Goal: Task Accomplishment & Management: Complete application form

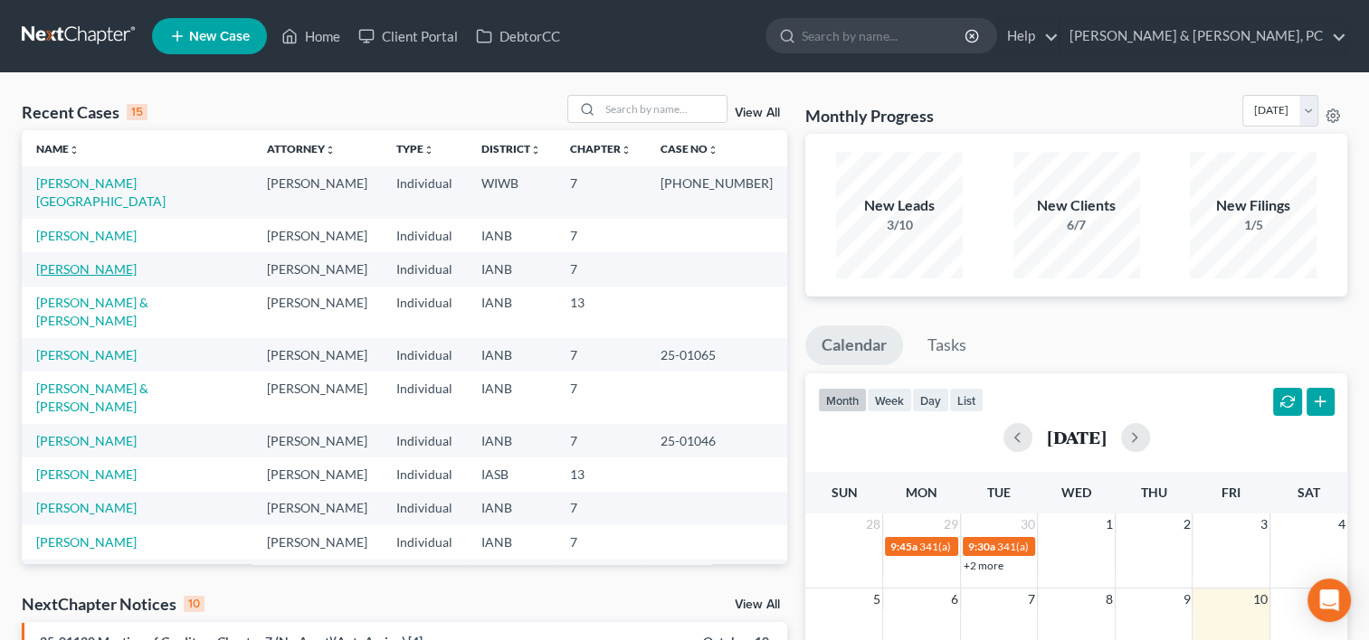
click at [86, 261] on link "[PERSON_NAME]" at bounding box center [86, 268] width 100 height 15
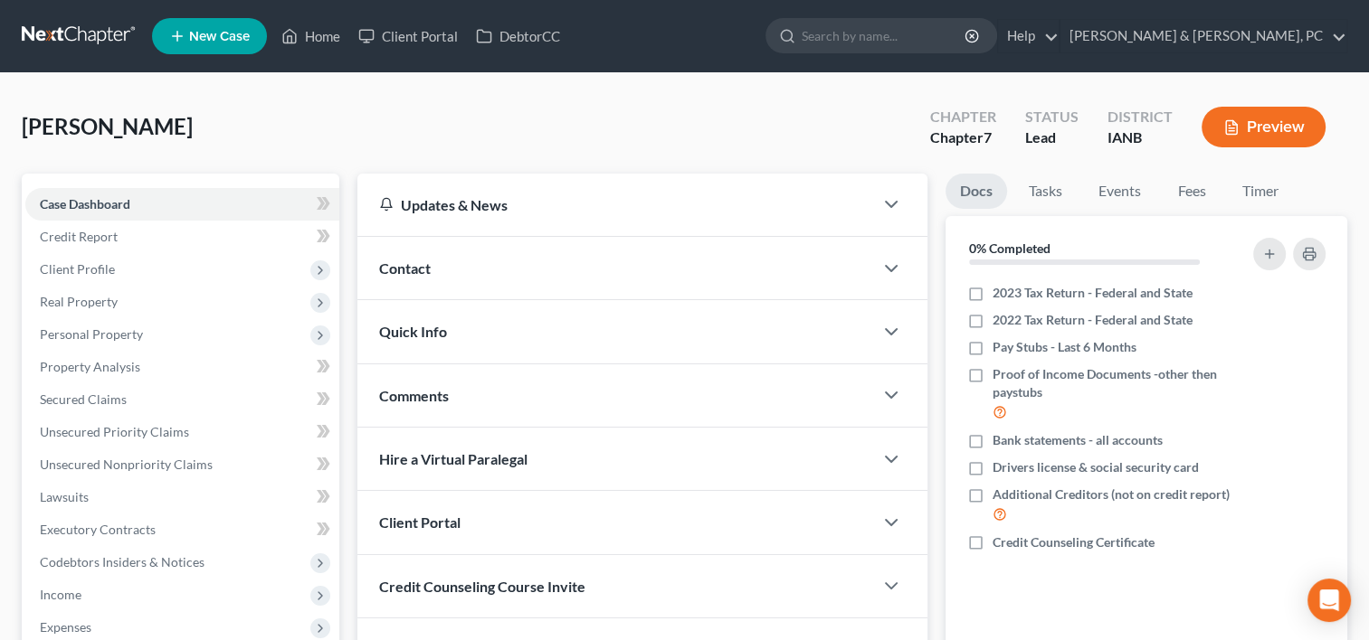
click at [72, 118] on span "[PERSON_NAME]" at bounding box center [107, 126] width 171 height 26
click at [95, 398] on span "Secured Claims" at bounding box center [83, 399] width 87 height 15
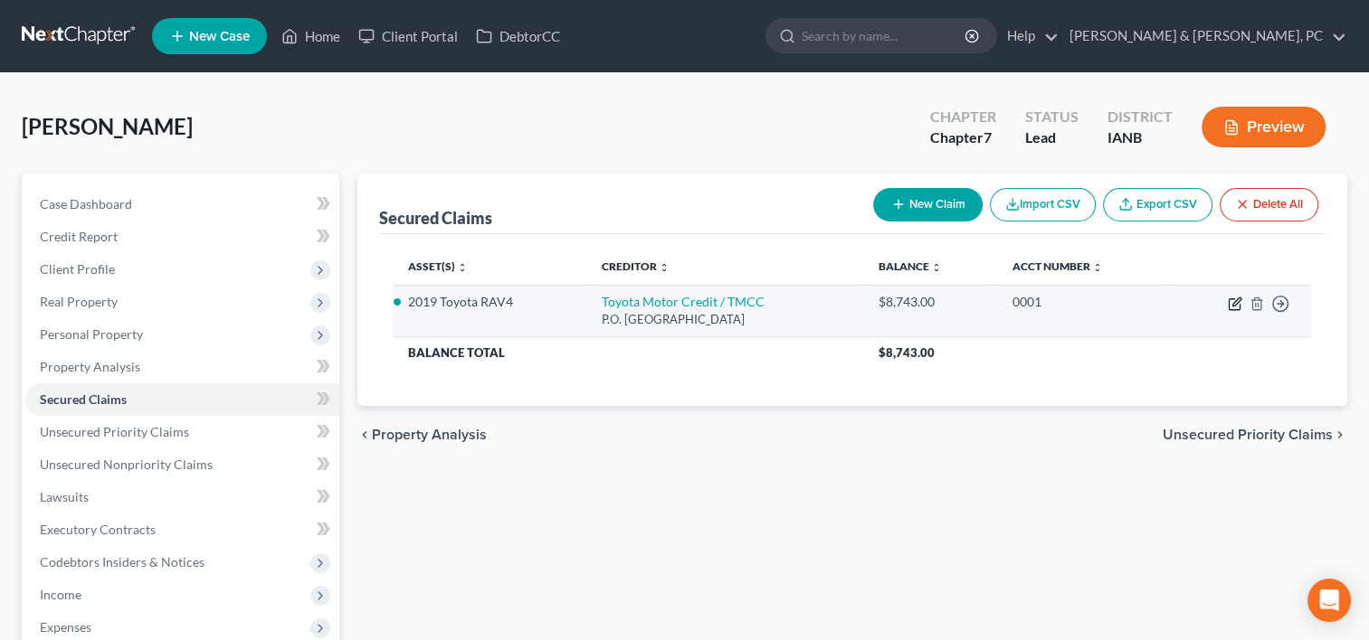
click at [1230, 303] on icon "button" at bounding box center [1234, 304] width 14 height 14
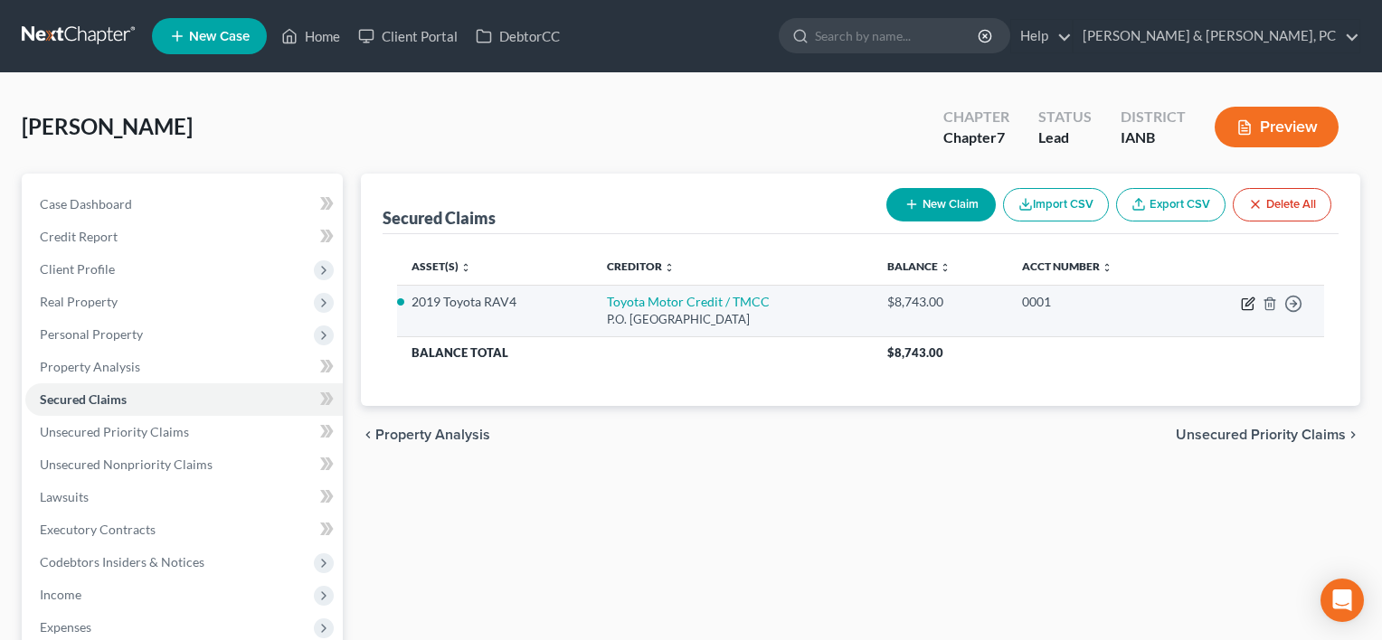
select select "10"
select select "4"
select select "0"
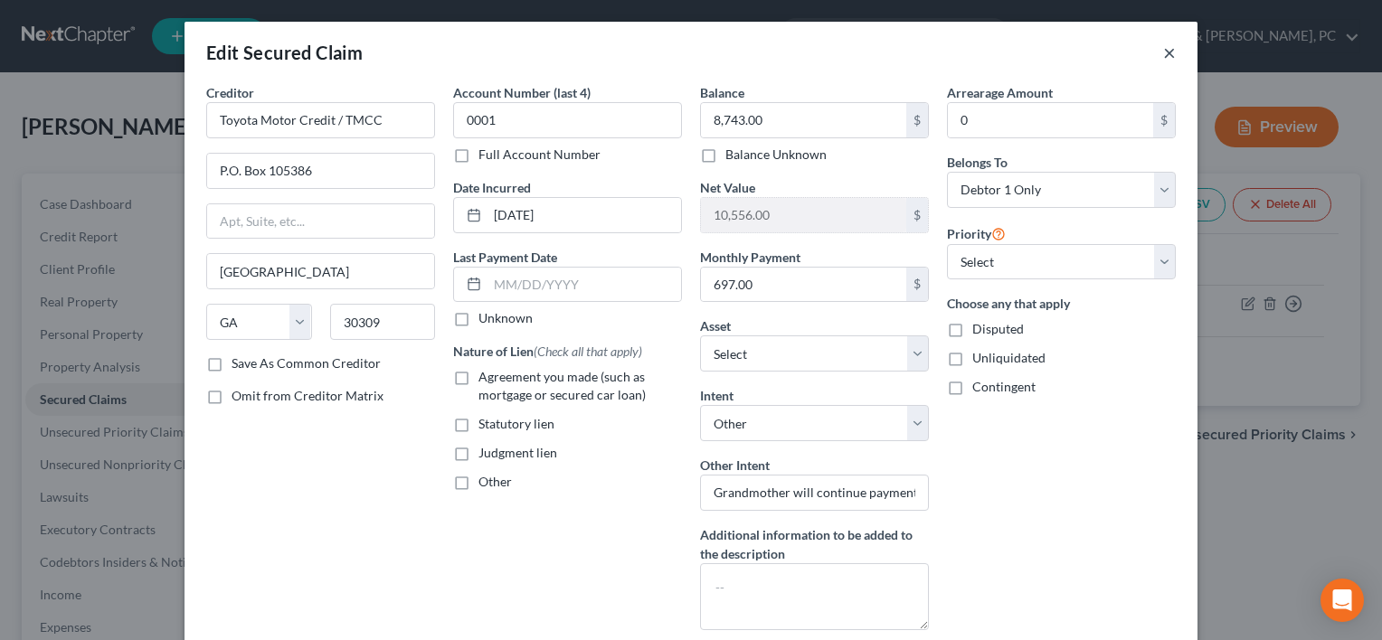
click at [1163, 46] on button "×" at bounding box center [1169, 53] width 13 height 22
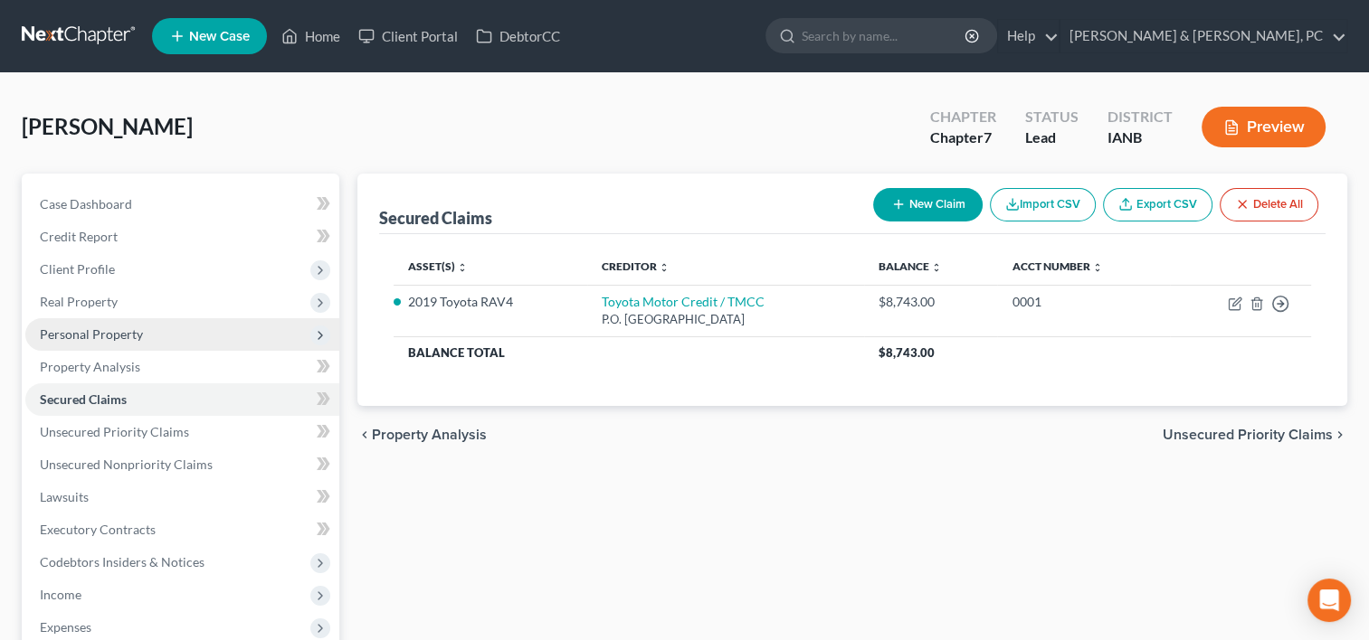
click at [105, 338] on span "Personal Property" at bounding box center [91, 334] width 103 height 15
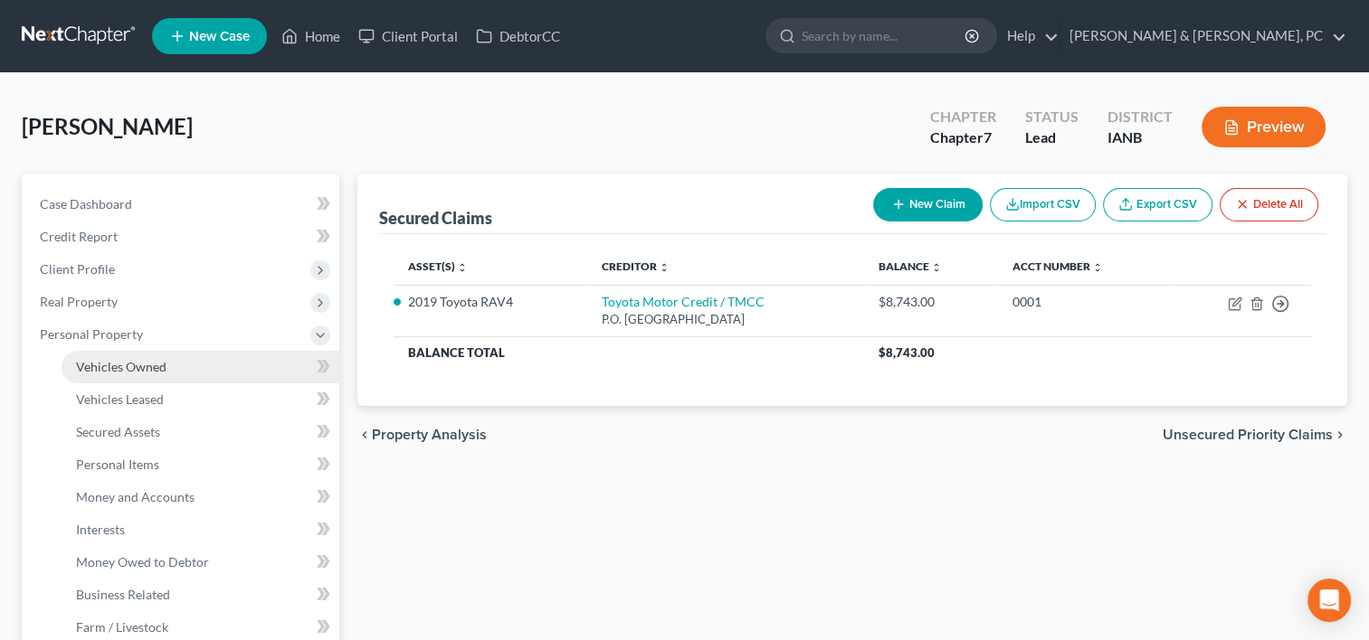
click at [107, 355] on link "Vehicles Owned" at bounding box center [201, 367] width 278 height 33
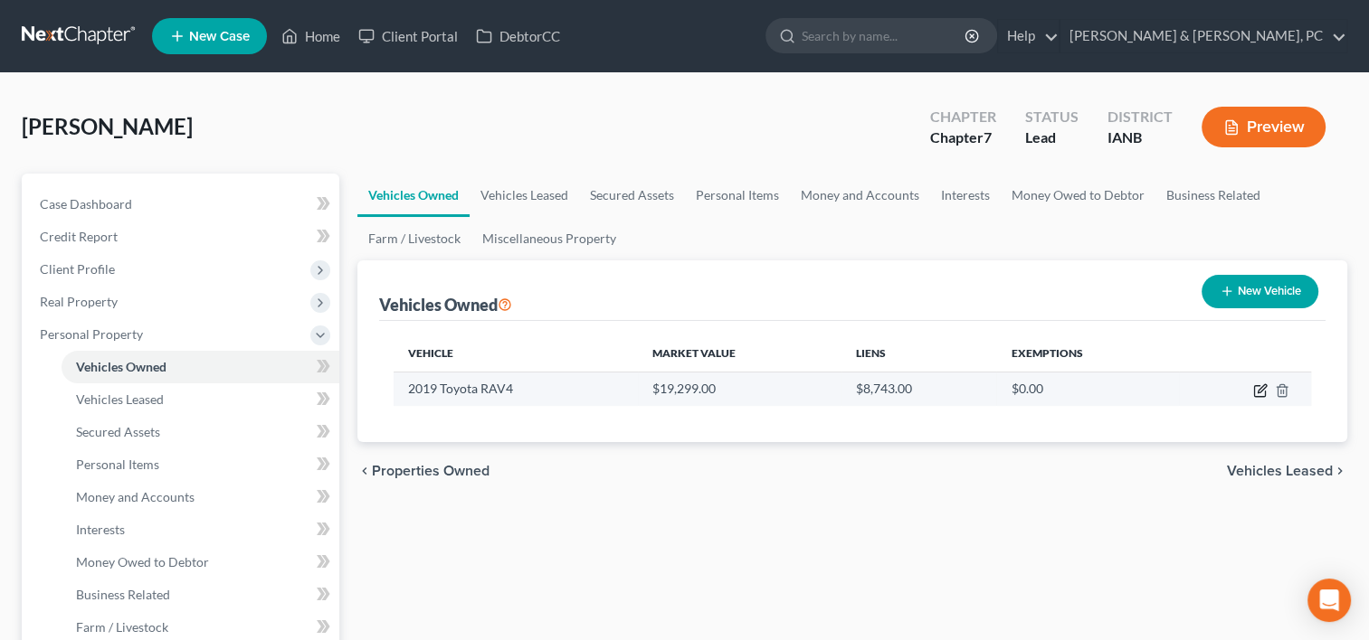
click at [1261, 392] on icon "button" at bounding box center [1260, 391] width 14 height 14
select select "0"
select select "7"
select select "2"
select select "0"
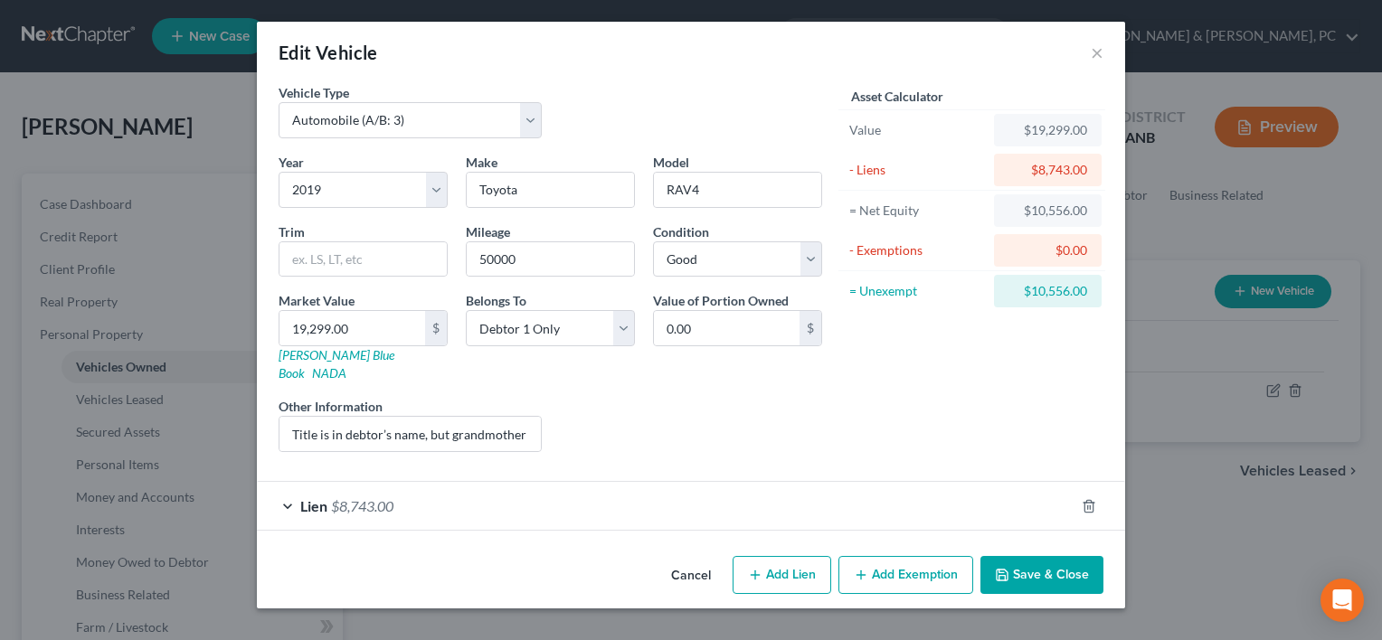
click at [887, 559] on button "Add Exemption" at bounding box center [905, 575] width 135 height 38
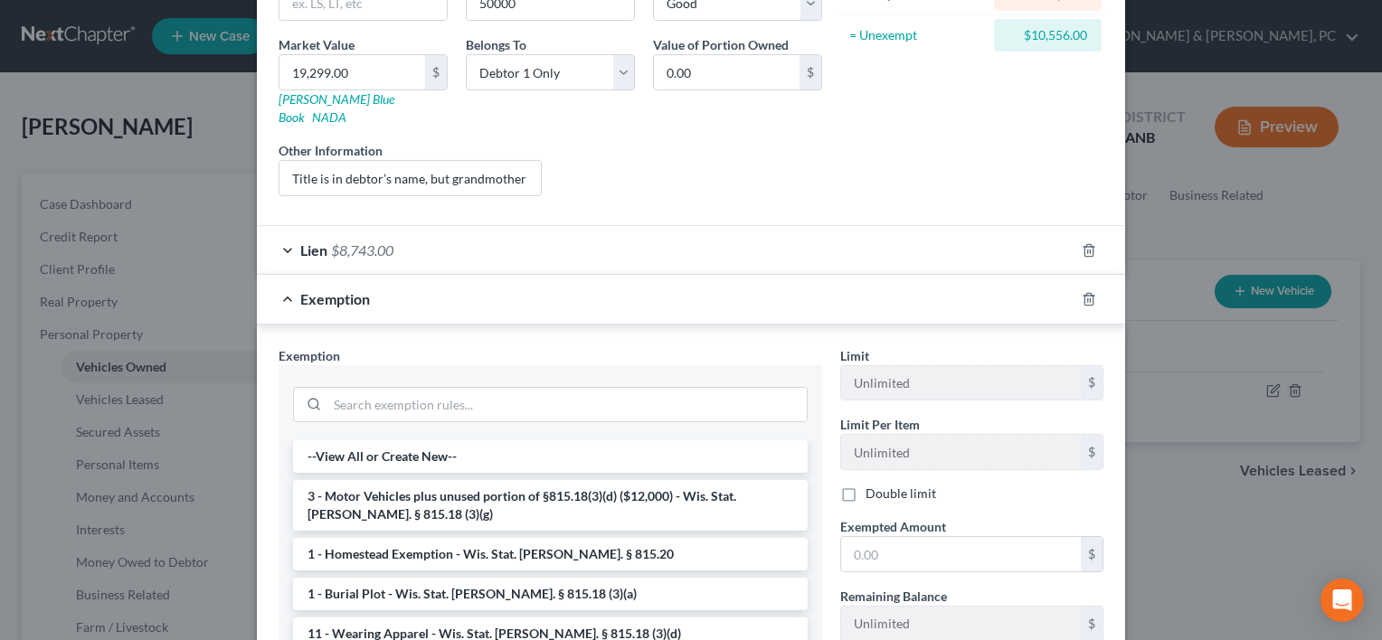
scroll to position [257, 0]
click at [668, 488] on li "3 - Motor Vehicles plus unused portion of §815.18(3)(d) ($12,000) - Wis. Stat. …" at bounding box center [550, 504] width 515 height 51
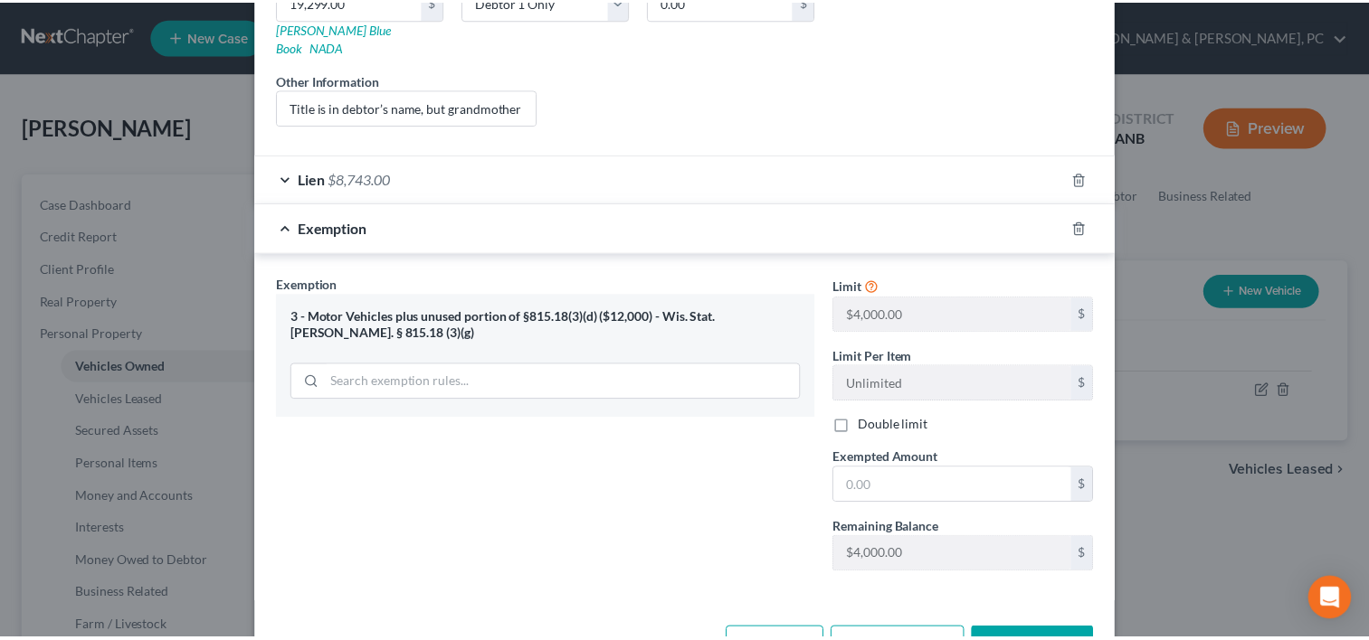
scroll to position [328, 0]
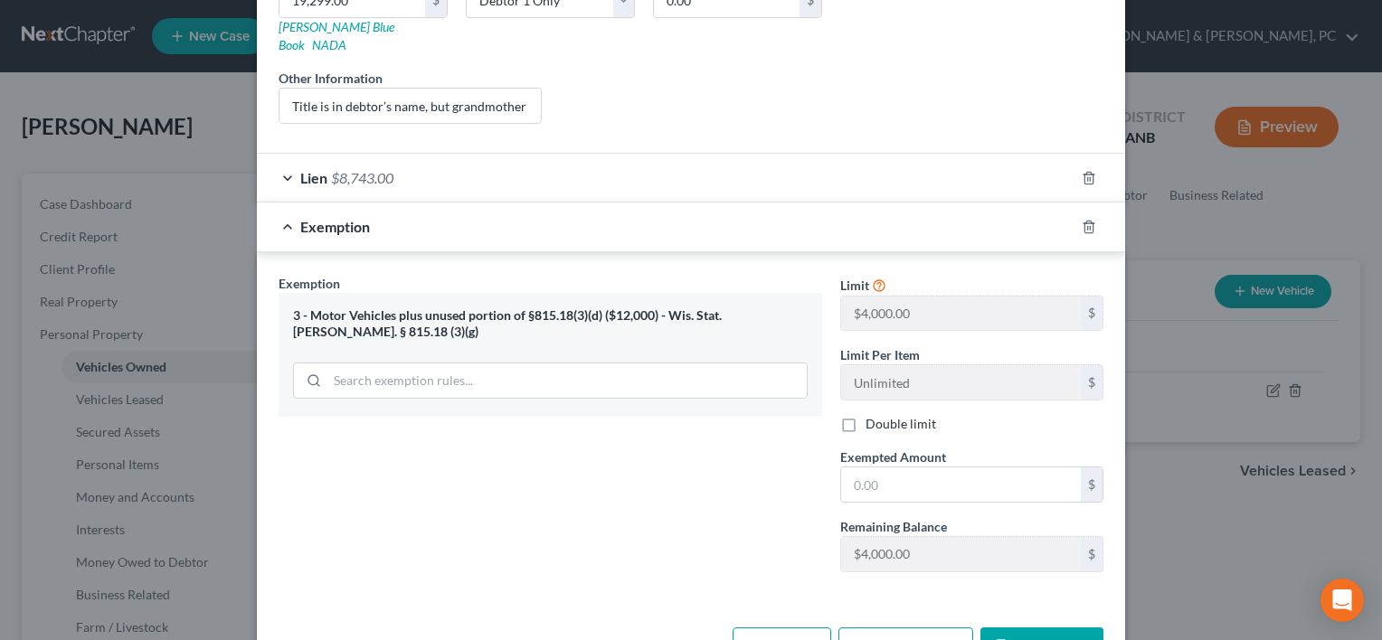
click at [690, 630] on button "Cancel" at bounding box center [691, 648] width 69 height 36
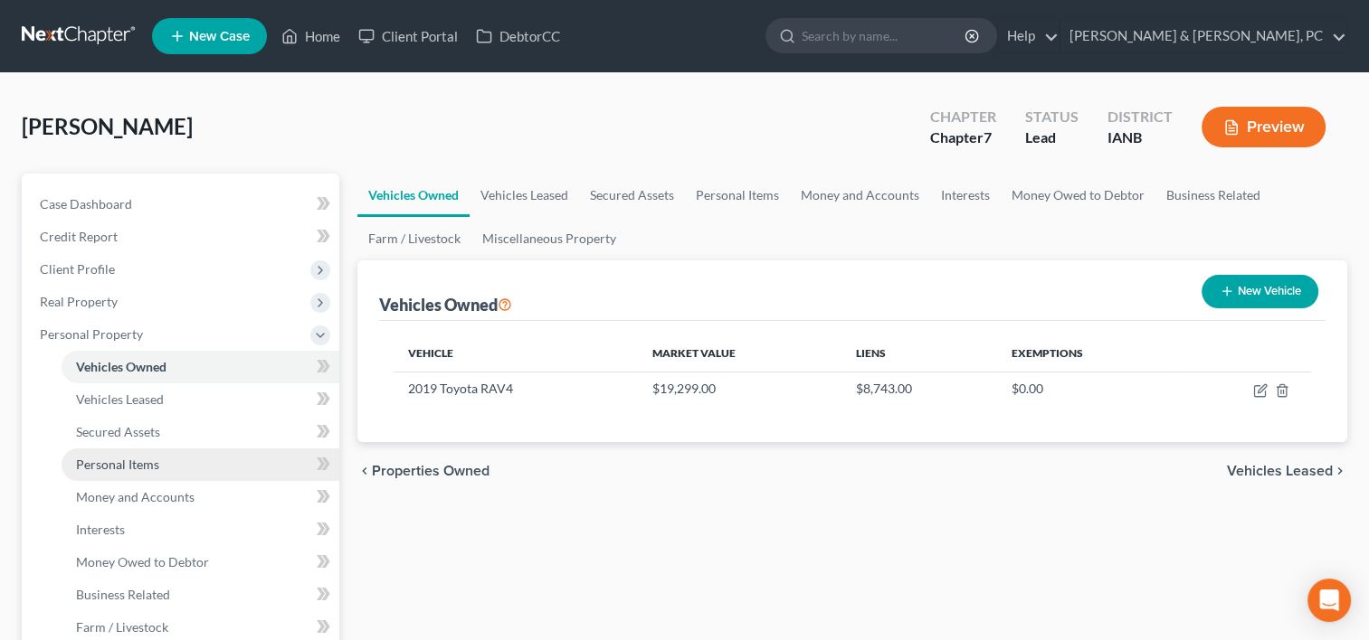
click at [149, 474] on link "Personal Items" at bounding box center [201, 465] width 278 height 33
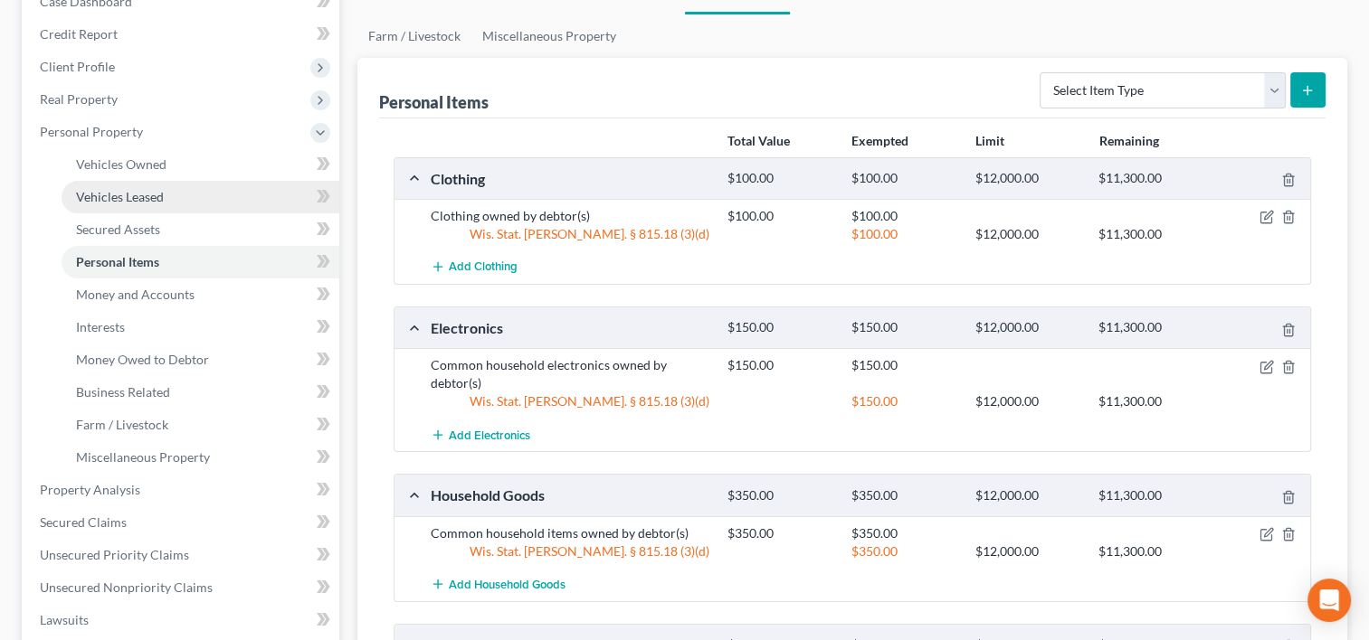
scroll to position [204, 0]
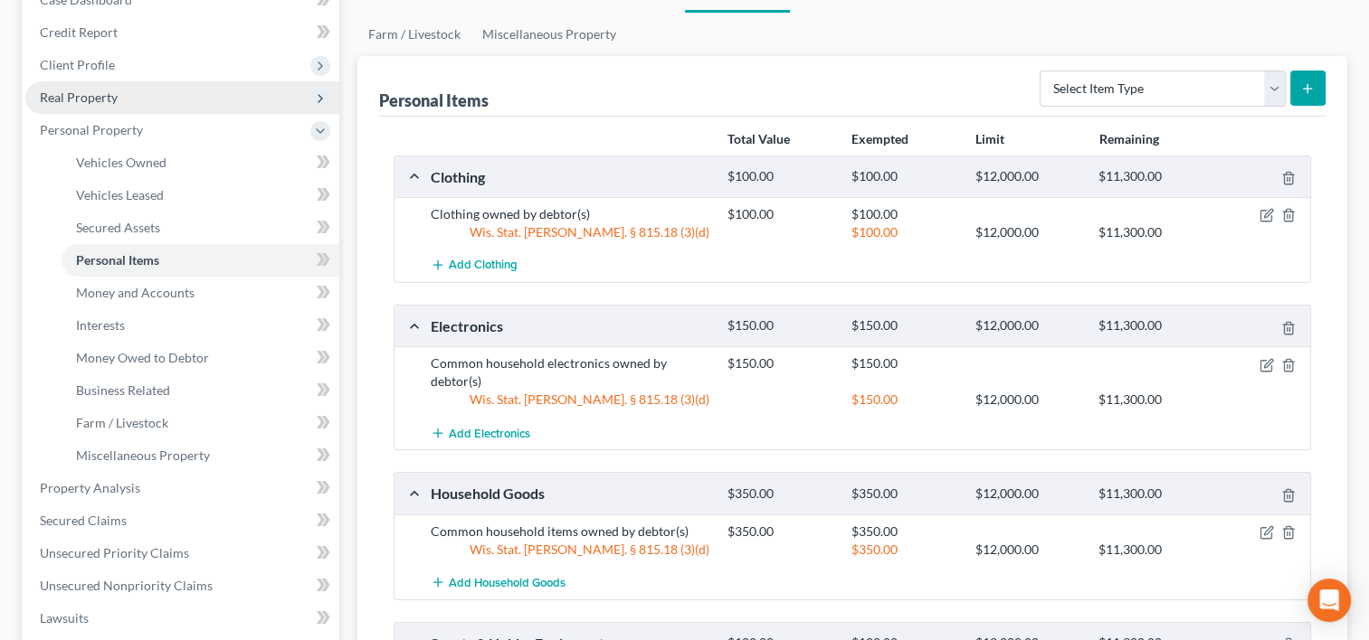
click at [135, 98] on span "Real Property" at bounding box center [182, 97] width 314 height 33
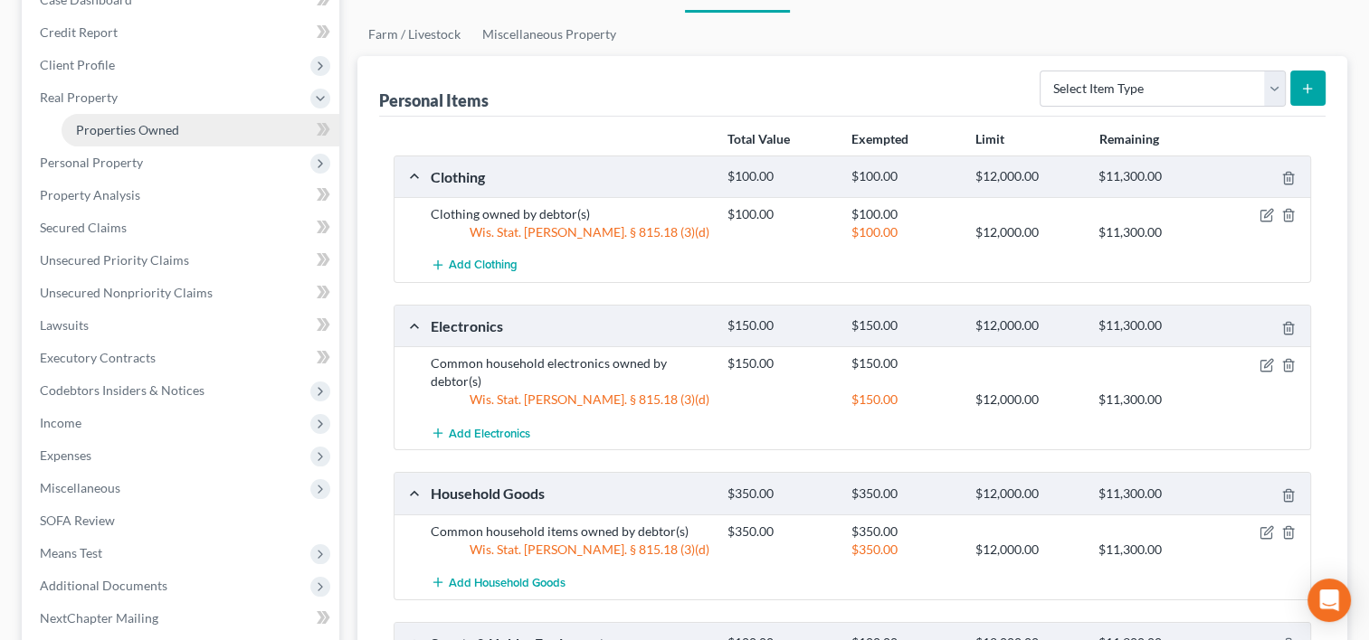
click at [137, 134] on span "Properties Owned" at bounding box center [127, 129] width 103 height 15
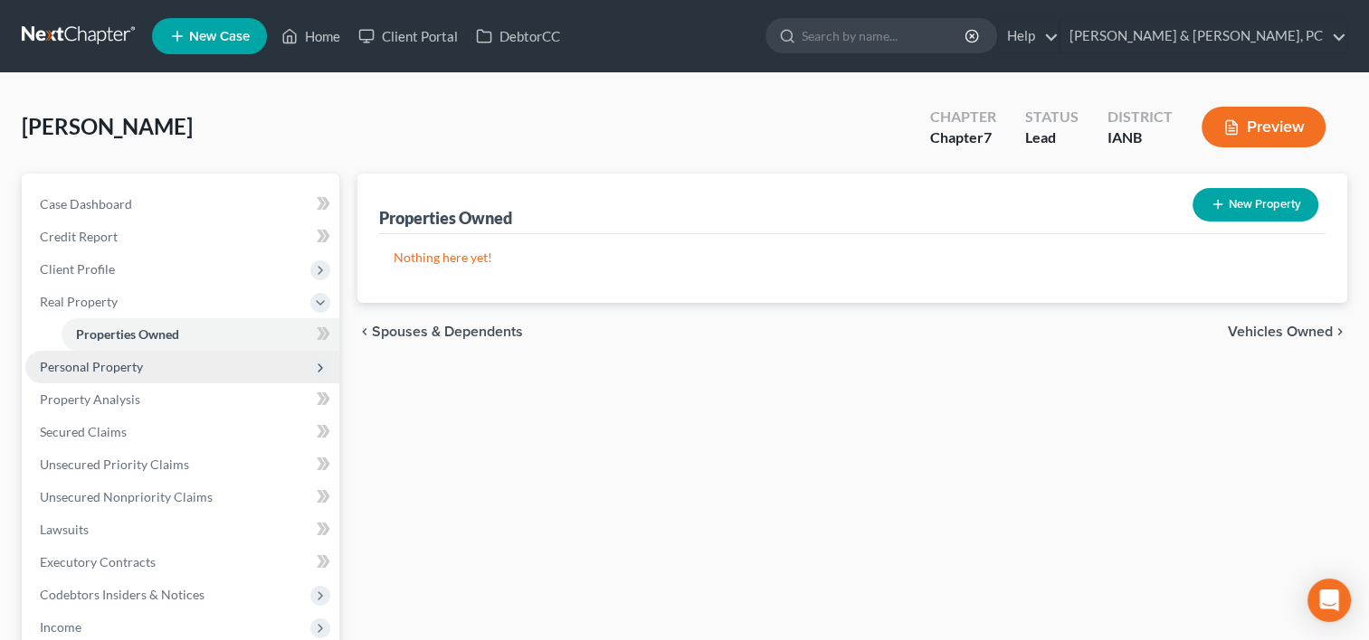
click at [120, 361] on span "Personal Property" at bounding box center [91, 366] width 103 height 15
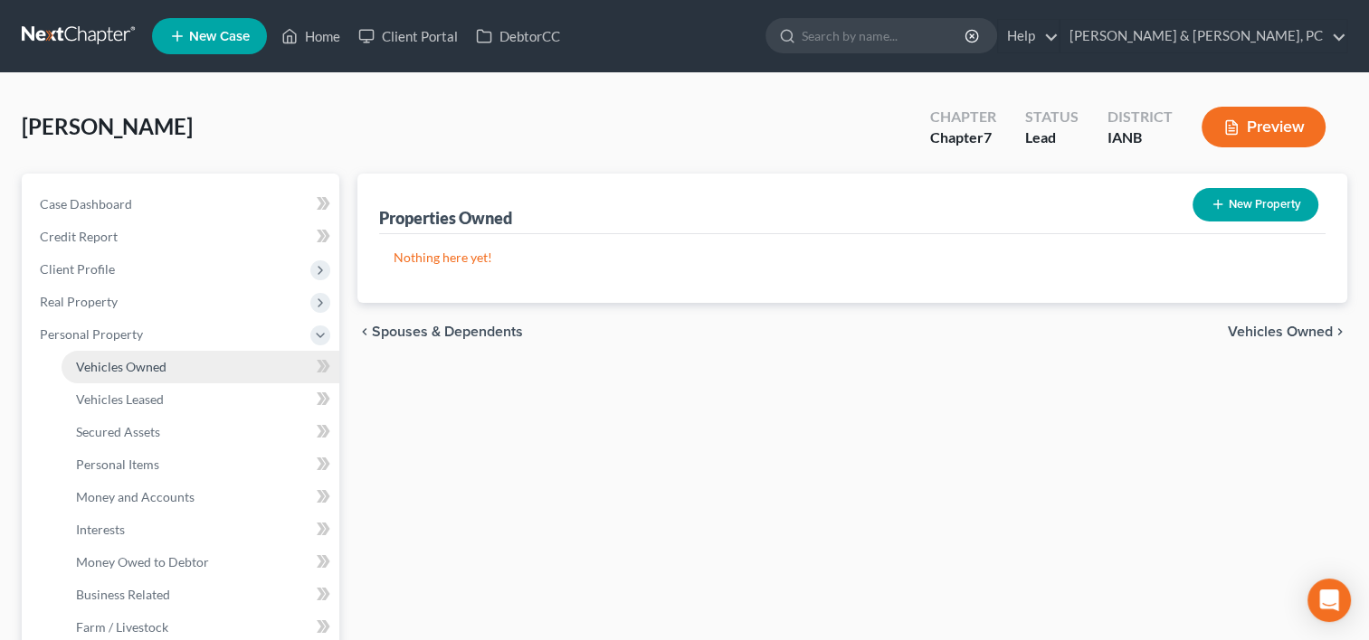
click at [145, 363] on span "Vehicles Owned" at bounding box center [121, 366] width 90 height 15
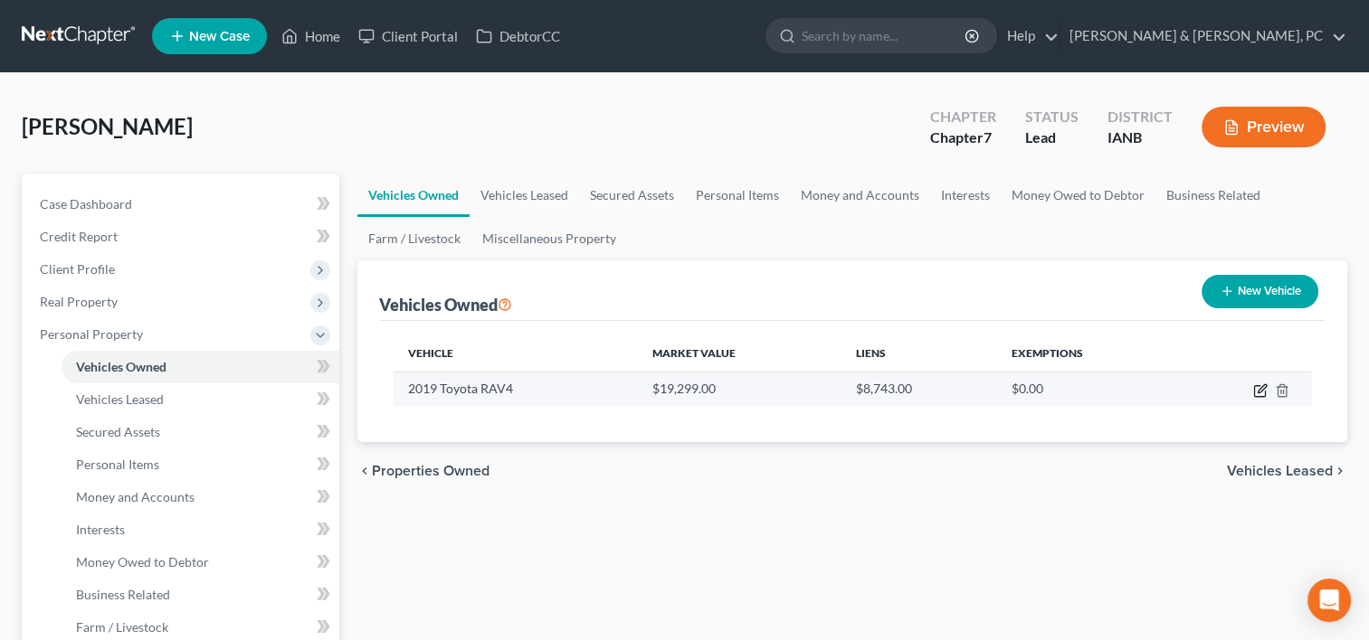
click at [1256, 394] on icon "button" at bounding box center [1260, 391] width 14 height 14
select select "0"
select select "7"
select select "2"
select select "0"
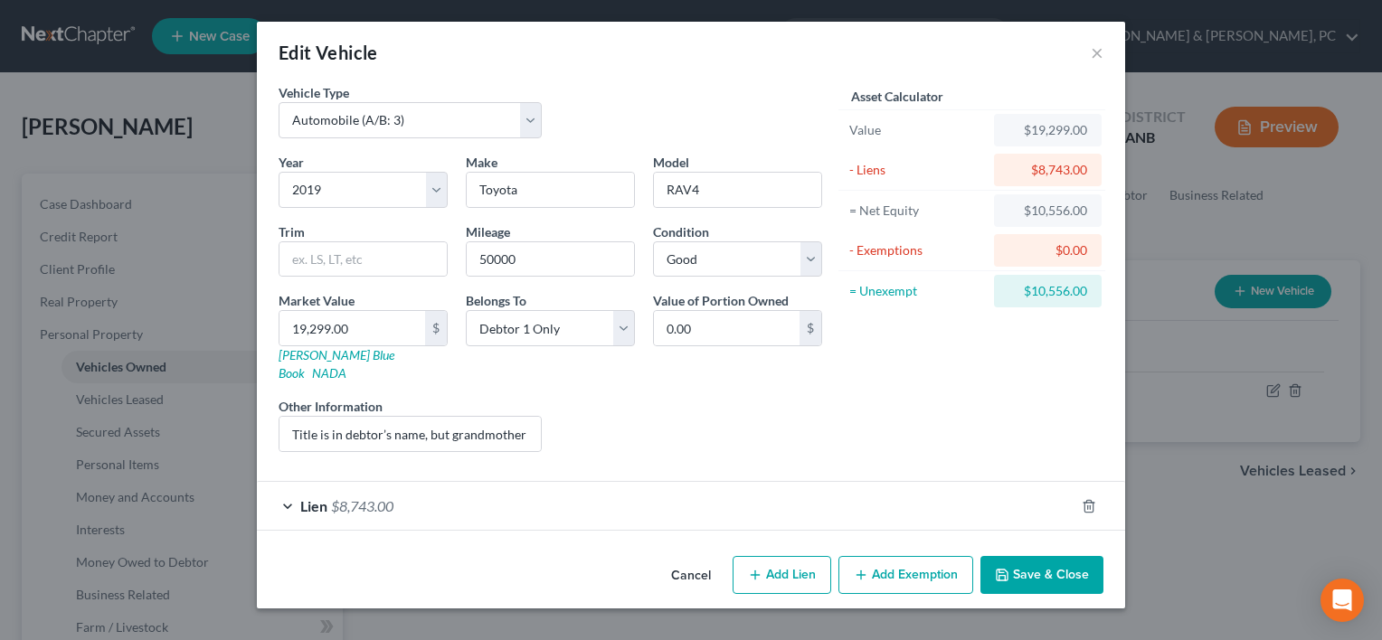
click at [917, 556] on button "Add Exemption" at bounding box center [905, 575] width 135 height 38
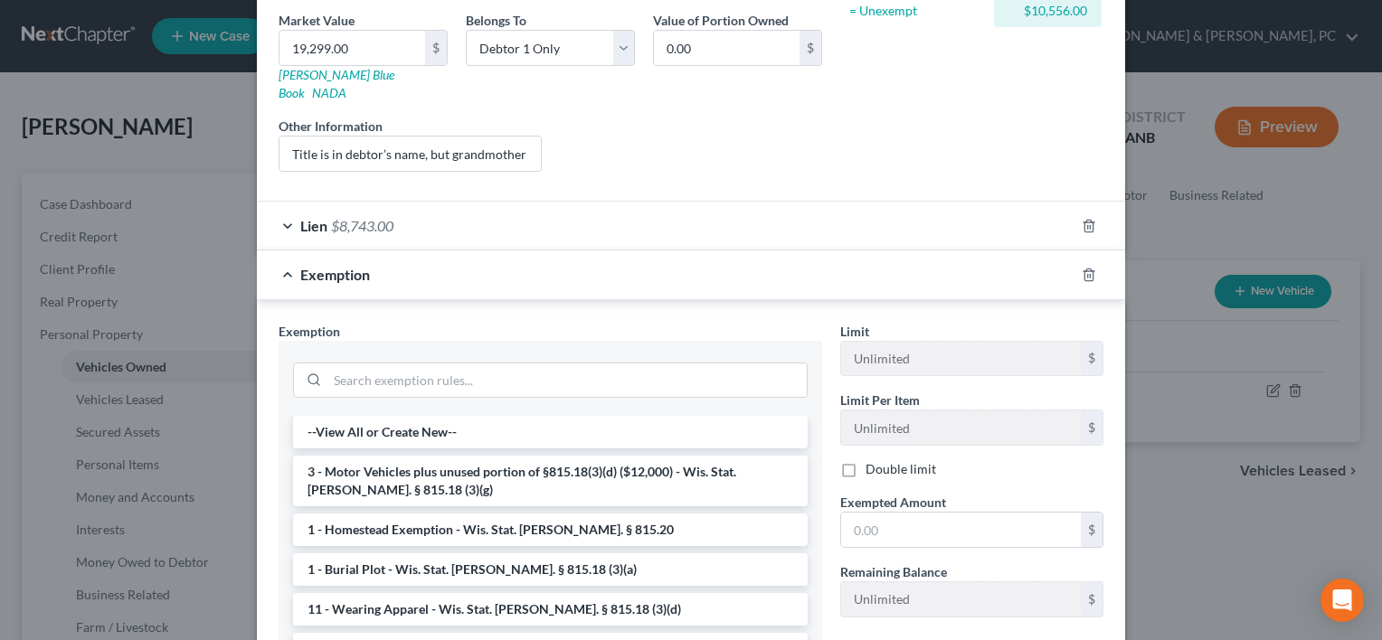
scroll to position [281, 0]
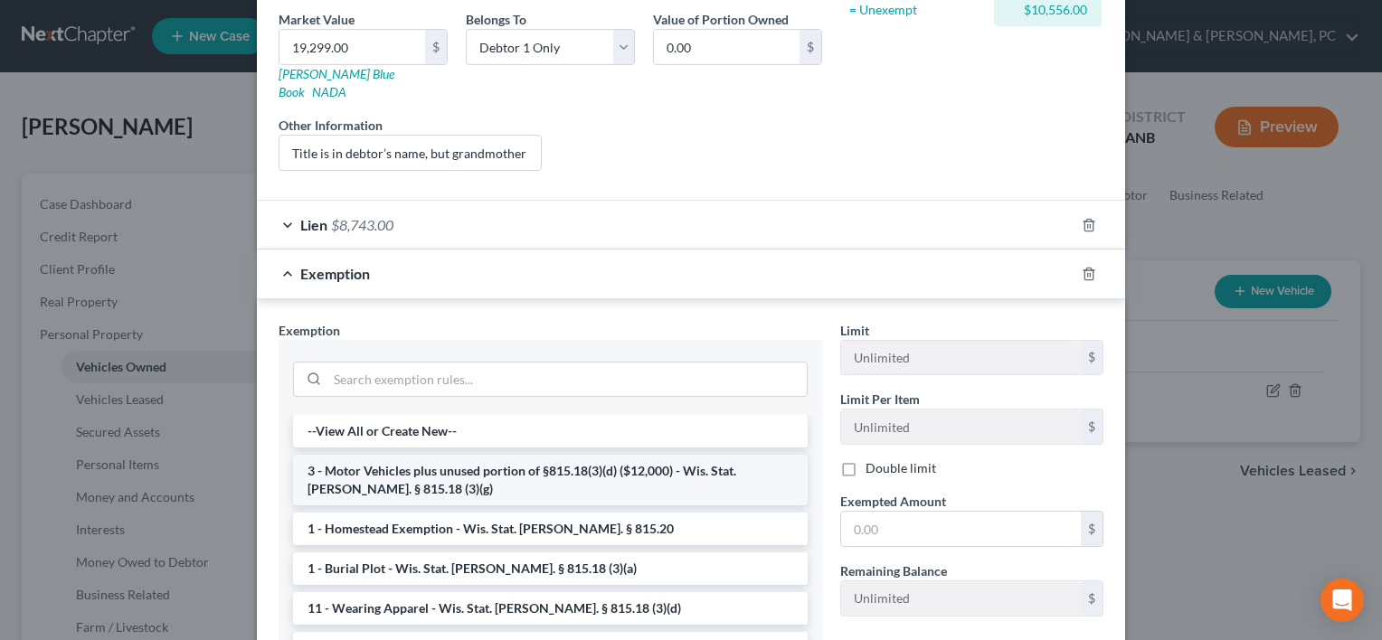
click at [622, 455] on li "3 - Motor Vehicles plus unused portion of §815.18(3)(d) ($12,000) - Wis. Stat. …" at bounding box center [550, 480] width 515 height 51
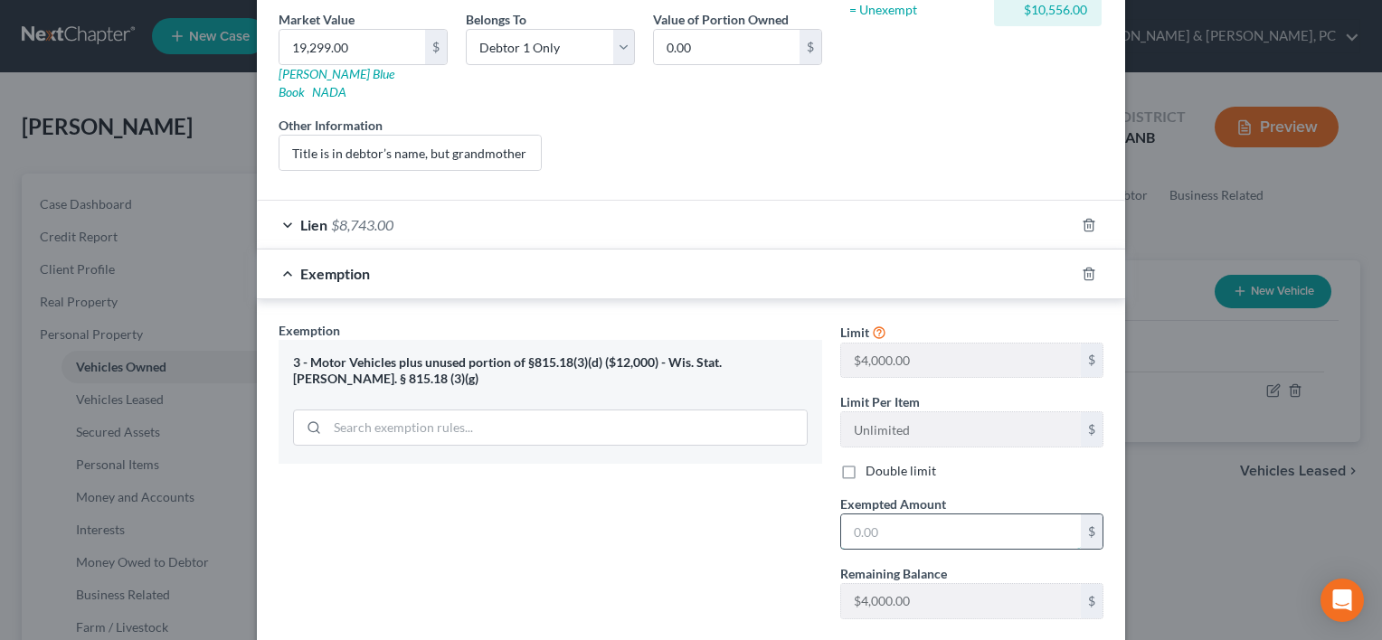
click at [915, 522] on input "text" at bounding box center [961, 532] width 240 height 34
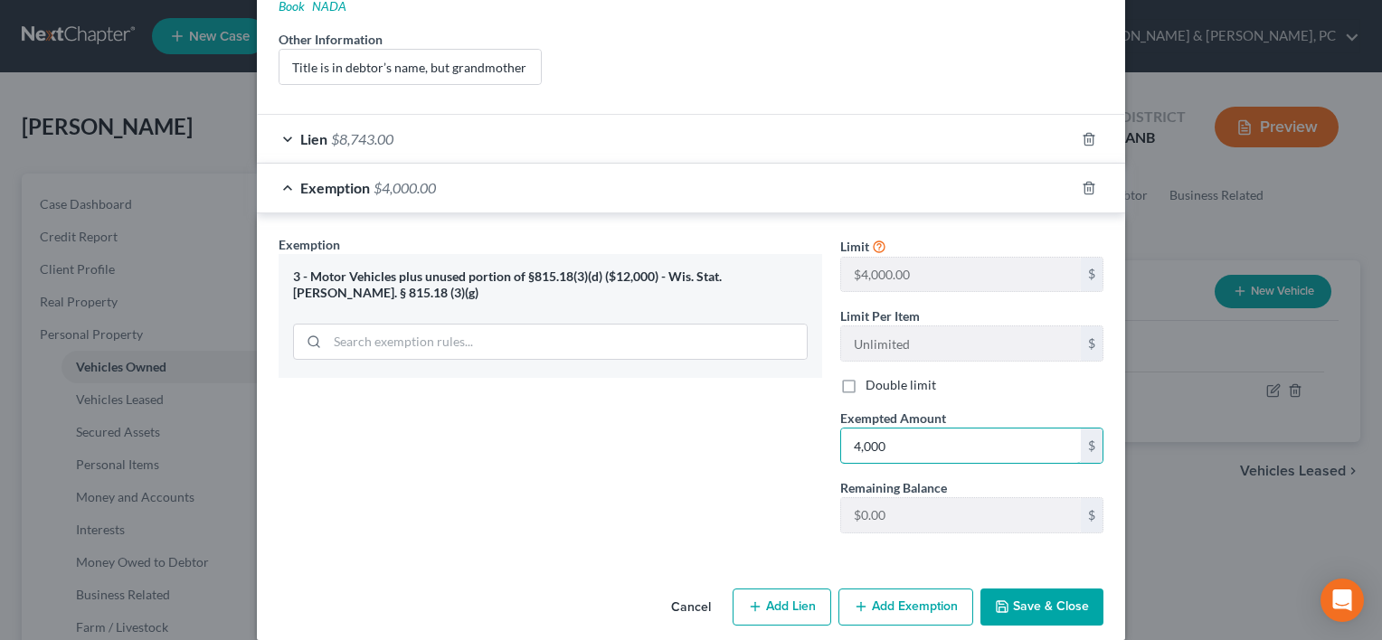
type input "4,000"
click at [1041, 589] on button "Save & Close" at bounding box center [1041, 608] width 123 height 38
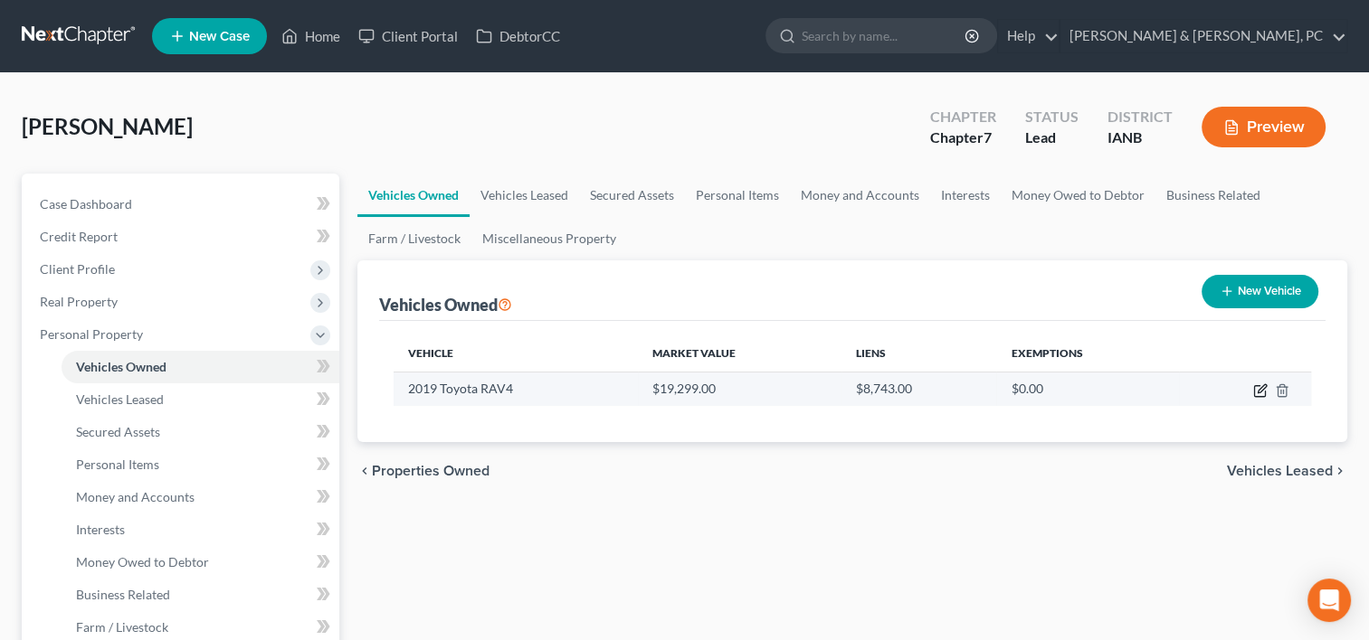
click at [1265, 389] on icon "button" at bounding box center [1260, 391] width 14 height 14
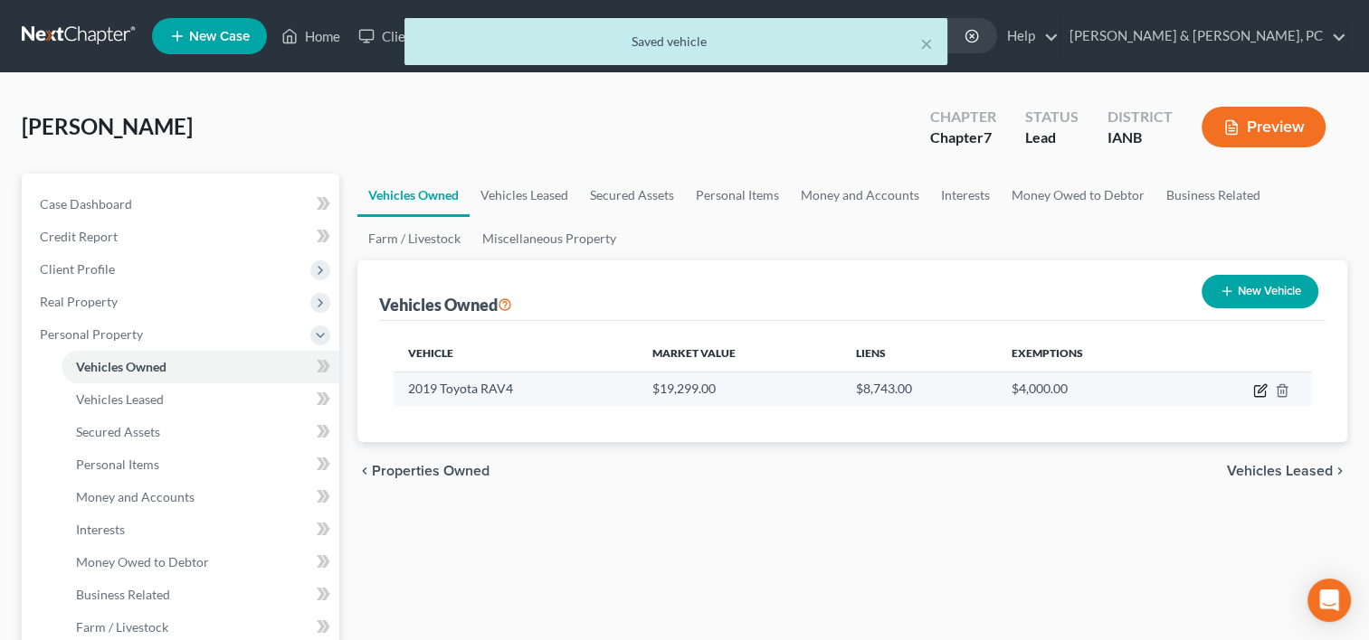
select select "0"
select select "7"
select select "2"
select select "0"
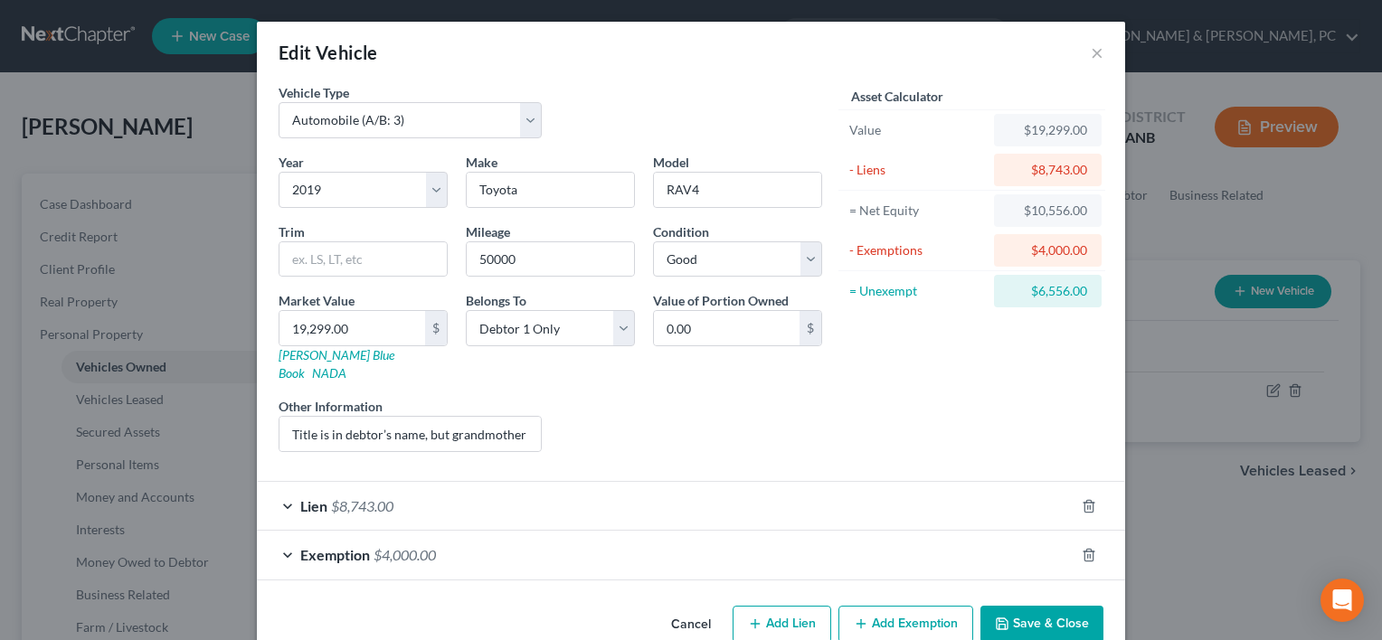
scroll to position [18, 0]
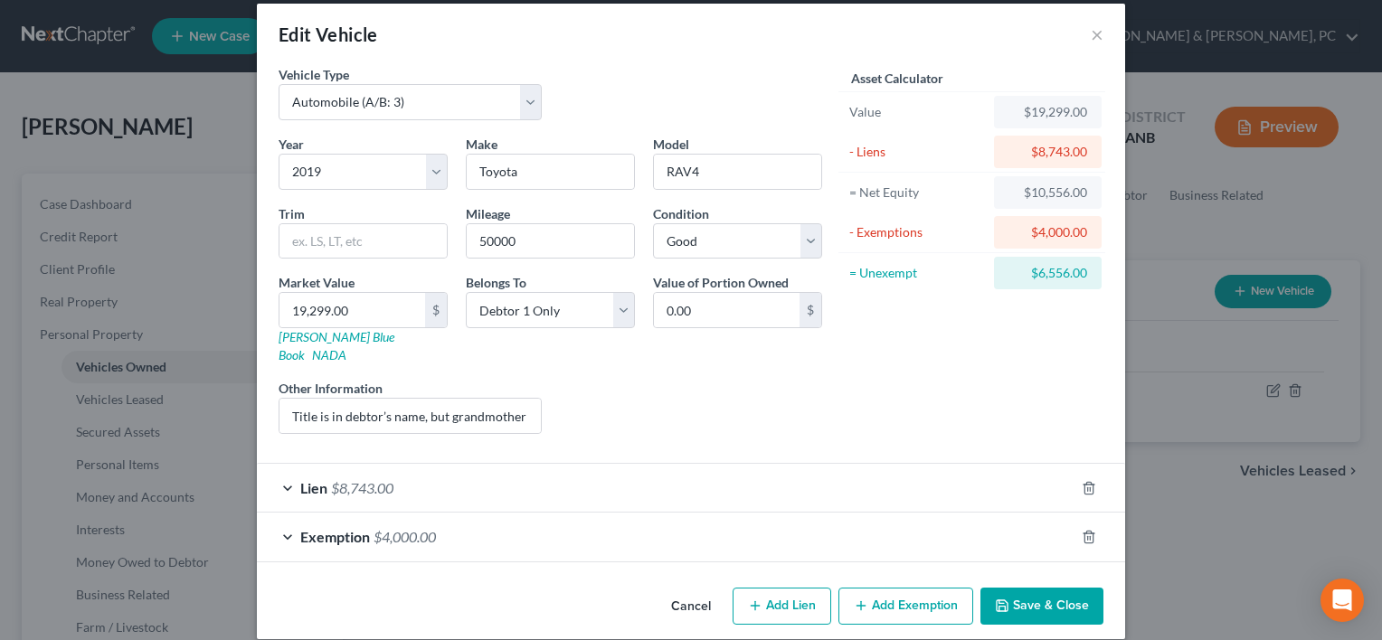
click at [926, 588] on button "Add Exemption" at bounding box center [905, 607] width 135 height 38
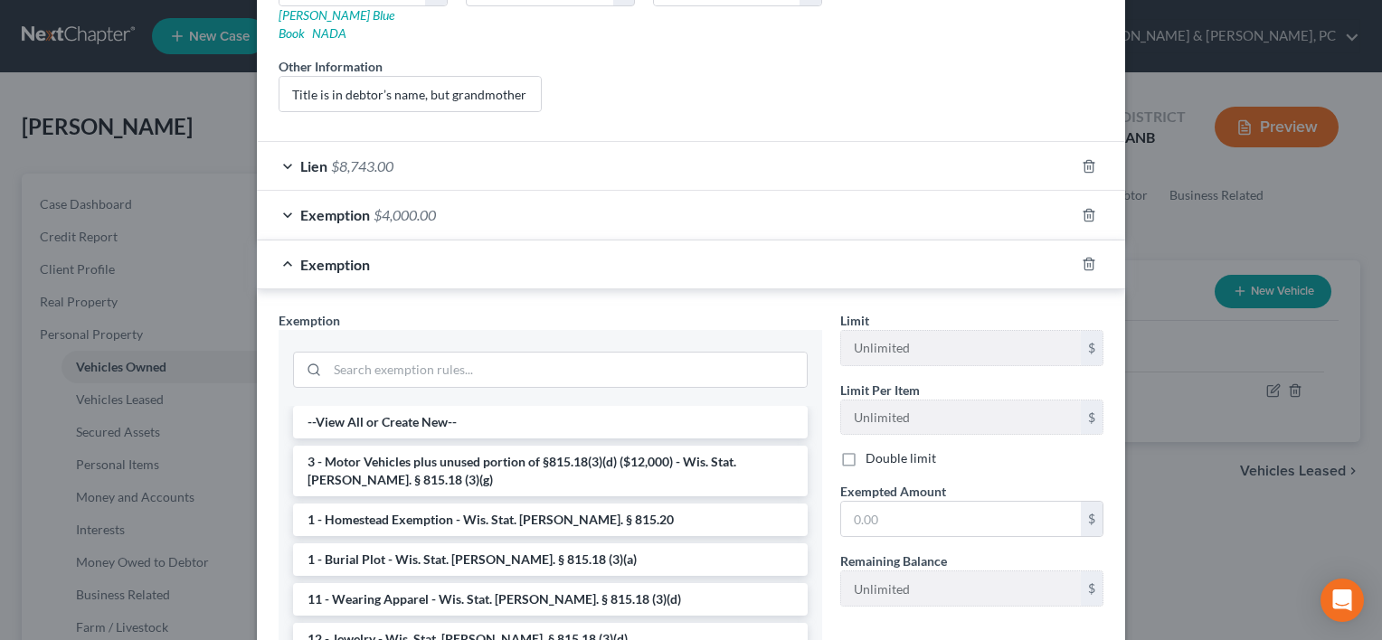
scroll to position [340, 0]
click at [470, 355] on input "search" at bounding box center [566, 370] width 479 height 34
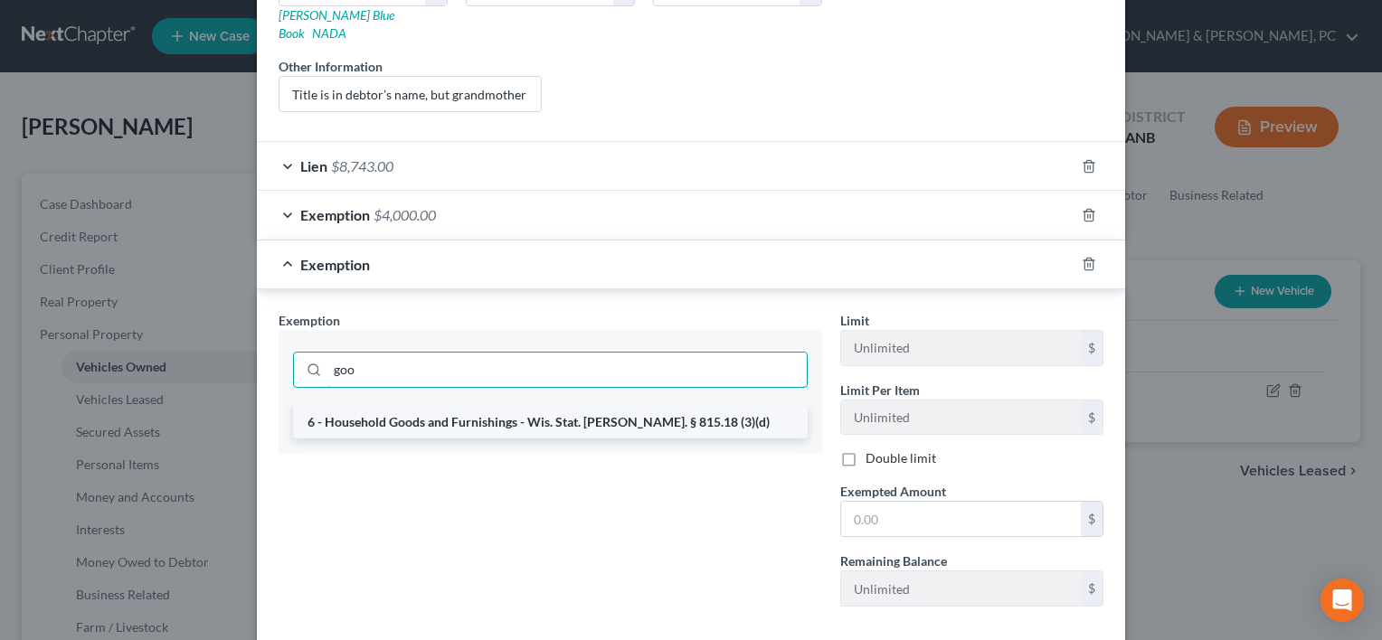
type input "goo"
click at [471, 406] on li "6 - Household Goods and Furnishings - Wis. Stat. [PERSON_NAME]. § 815.18 (3)(d)" at bounding box center [550, 422] width 515 height 33
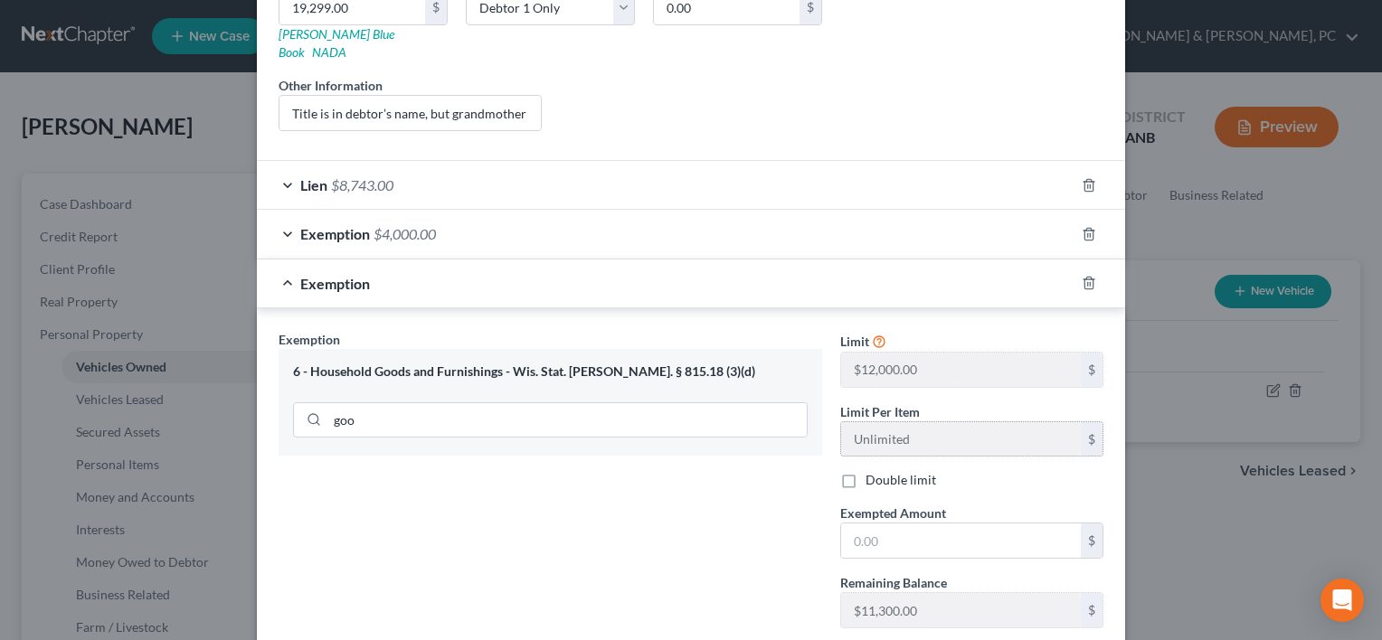
scroll to position [344, 0]
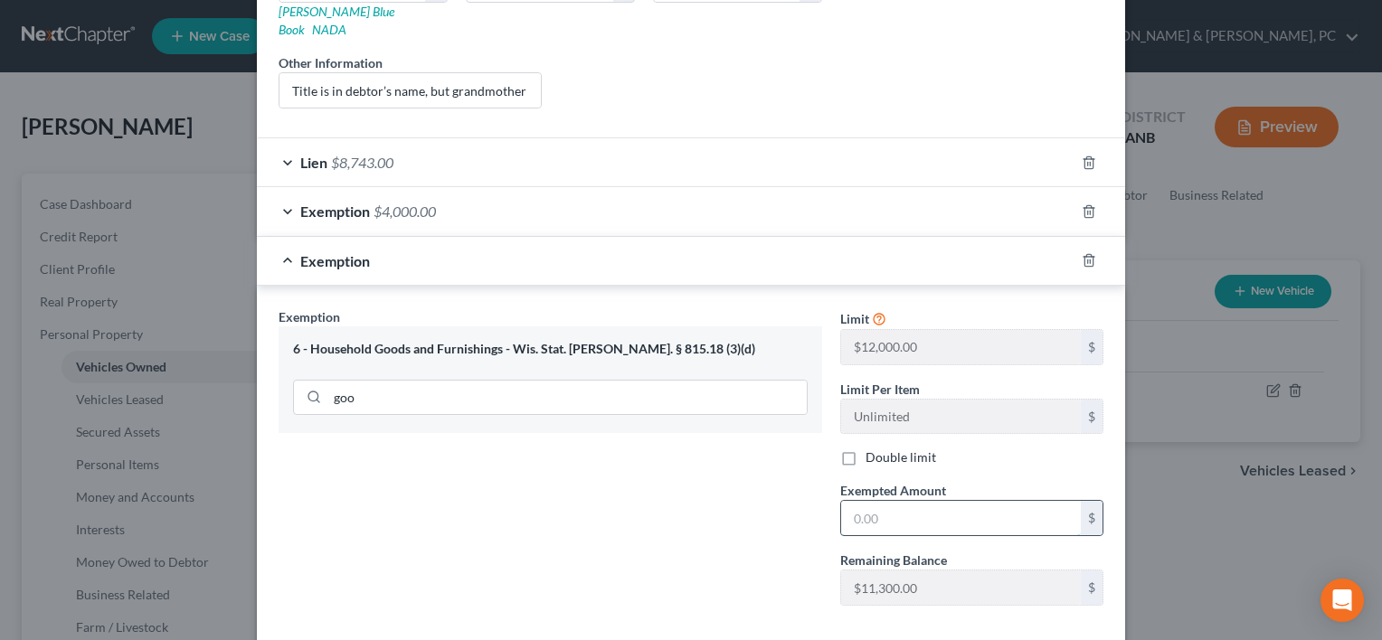
click at [894, 512] on input "text" at bounding box center [961, 518] width 240 height 34
type input "6,556"
click at [727, 485] on div "Exemption Set must be selected for CA. Exemption * 6 - Household Goods and Furn…" at bounding box center [551, 464] width 562 height 313
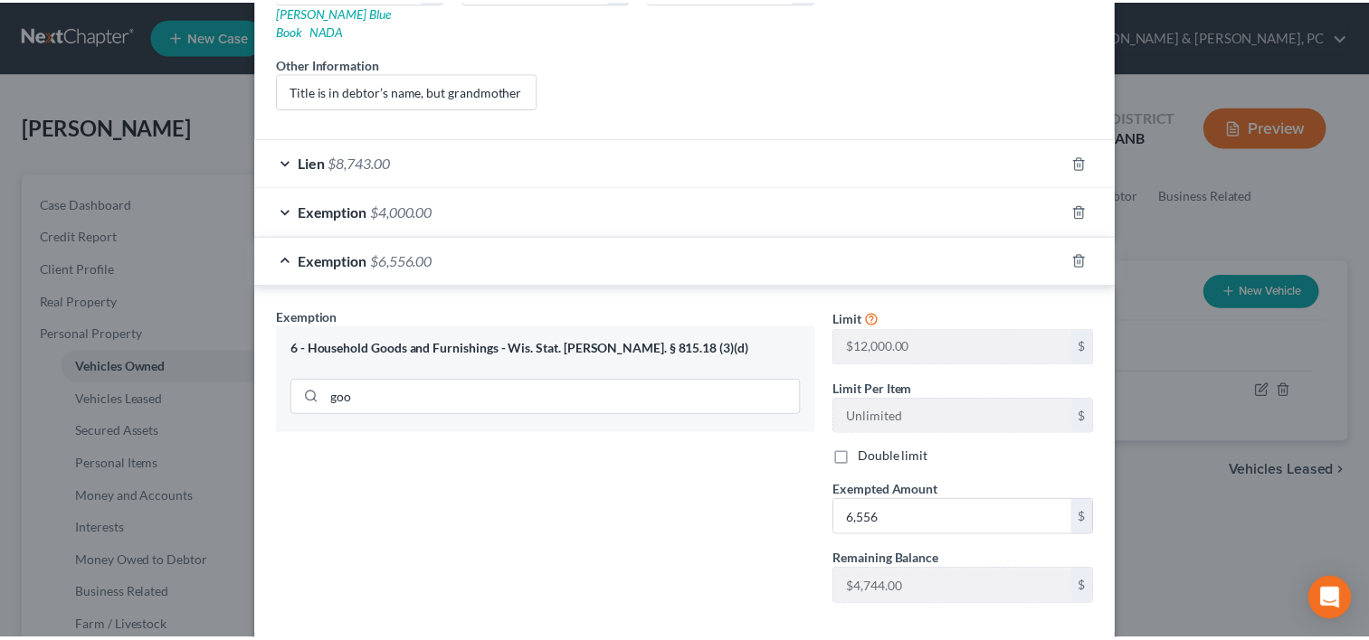
scroll to position [416, 0]
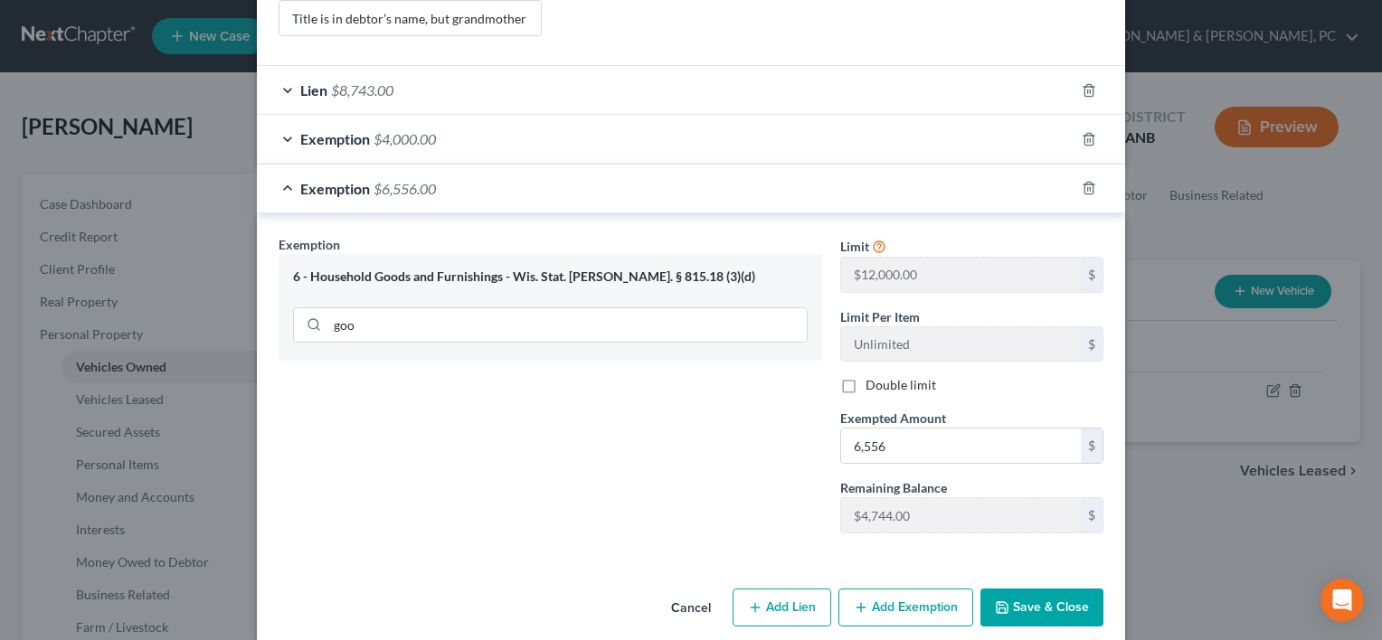
click at [1034, 589] on button "Save & Close" at bounding box center [1041, 608] width 123 height 38
